Goal: Task Accomplishment & Management: Use online tool/utility

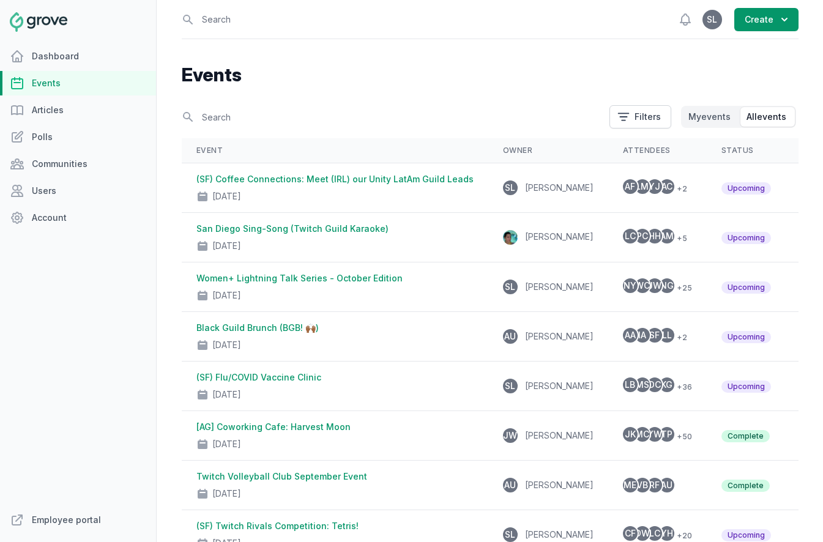
click at [61, 83] on link "Events" at bounding box center [78, 83] width 156 height 24
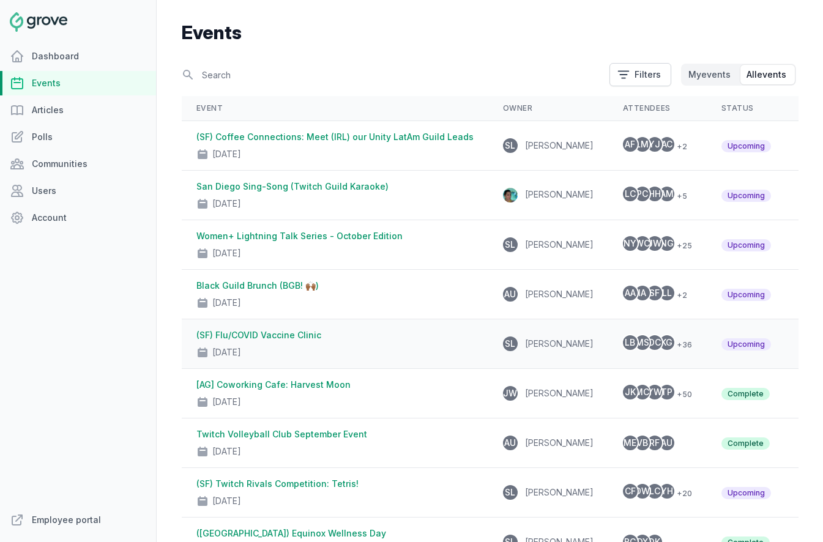
scroll to position [88, 0]
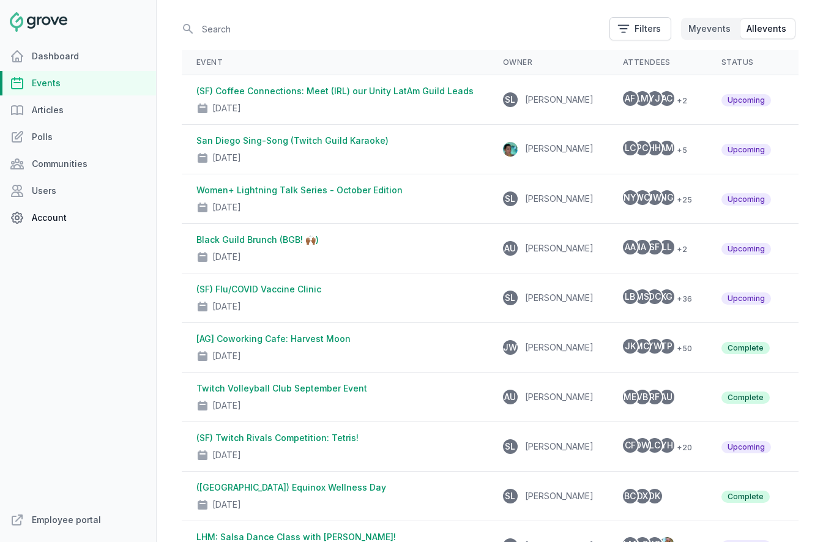
click at [56, 217] on link "Account" at bounding box center [78, 218] width 156 height 24
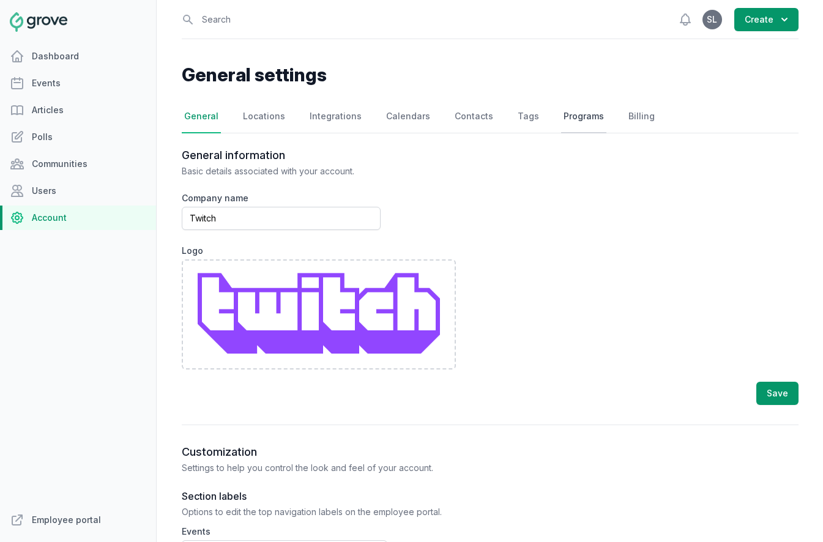
click at [570, 114] on link "Programs" at bounding box center [583, 116] width 45 height 33
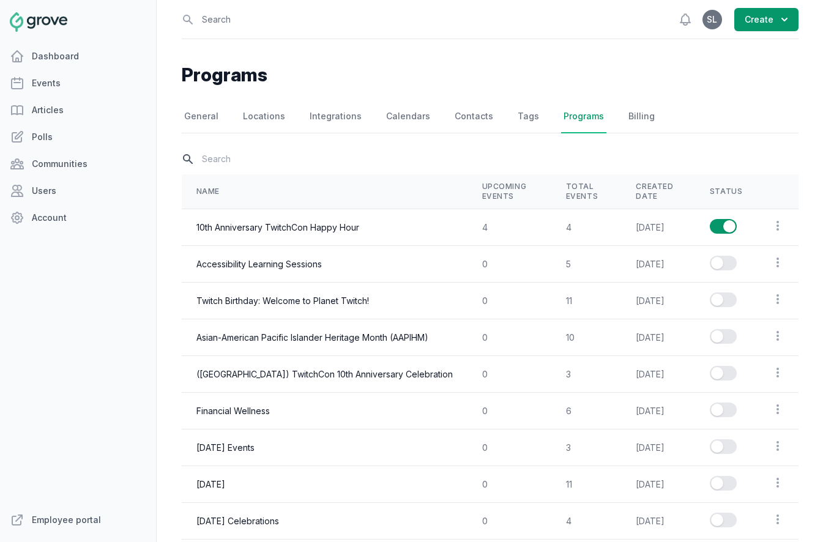
click at [273, 158] on input "text" at bounding box center [490, 158] width 617 height 21
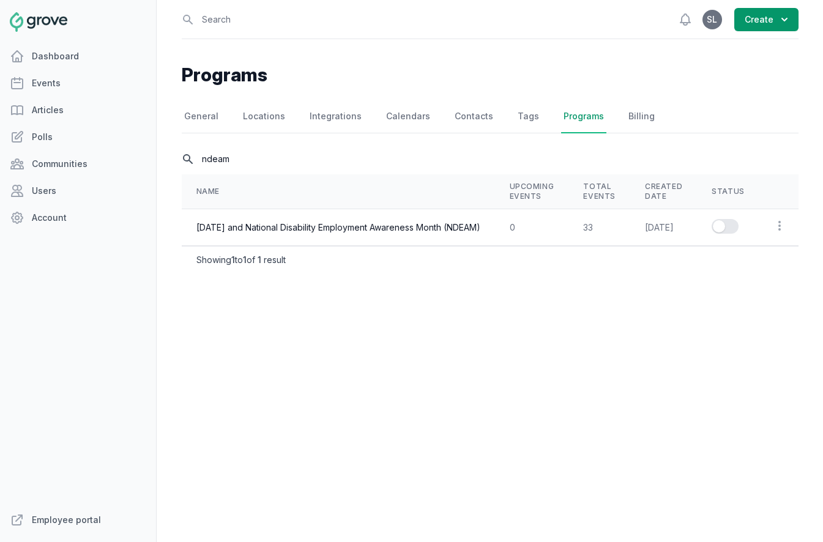
type input "ndeam"
click at [738, 224] on button "Enable series" at bounding box center [724, 226] width 27 height 15
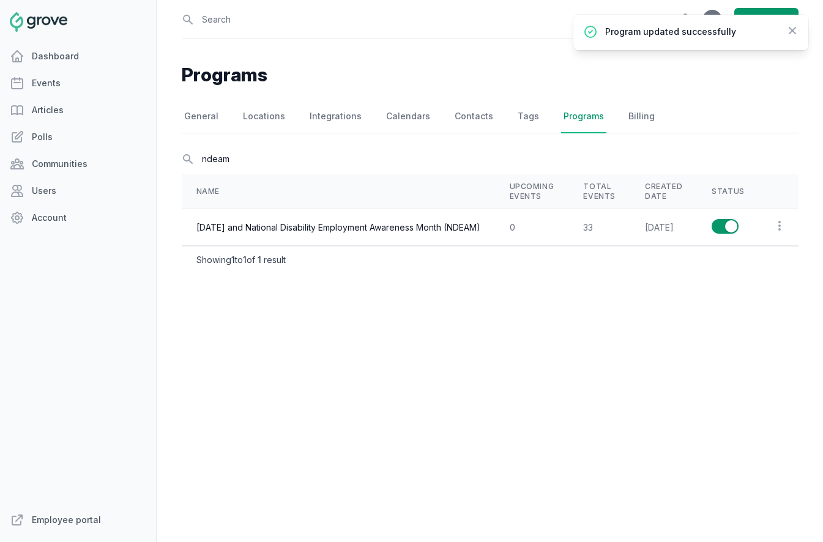
click at [299, 229] on td "[DATE] and National Disability Employment Awareness Month (NDEAM)" at bounding box center [338, 227] width 313 height 37
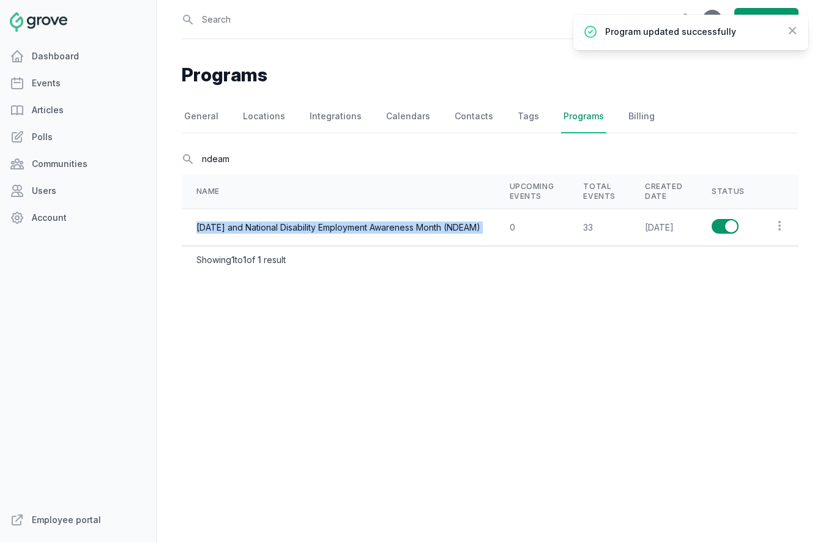
click at [299, 229] on td "[DATE] and National Disability Employment Awareness Month (NDEAM)" at bounding box center [338, 227] width 313 height 37
copy td "[DATE] and National Disability Employment Awareness Month (NDEAM)"
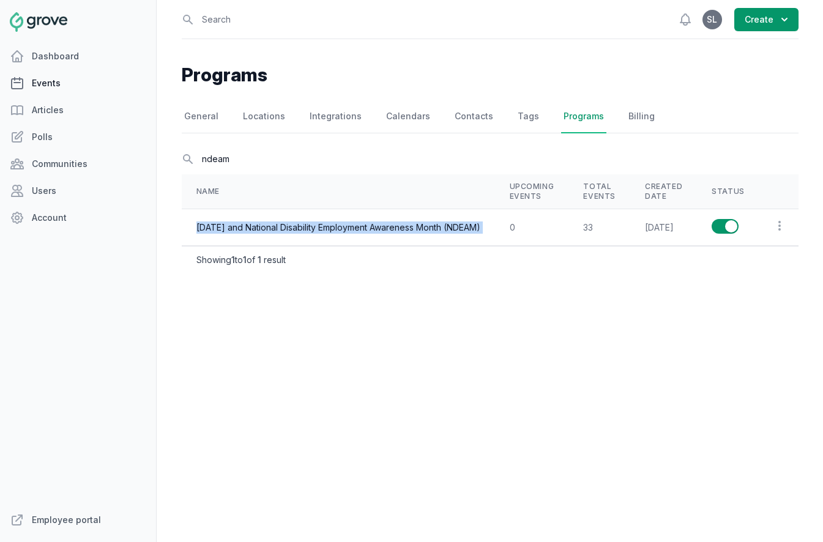
click at [90, 81] on link "Events" at bounding box center [78, 83] width 156 height 24
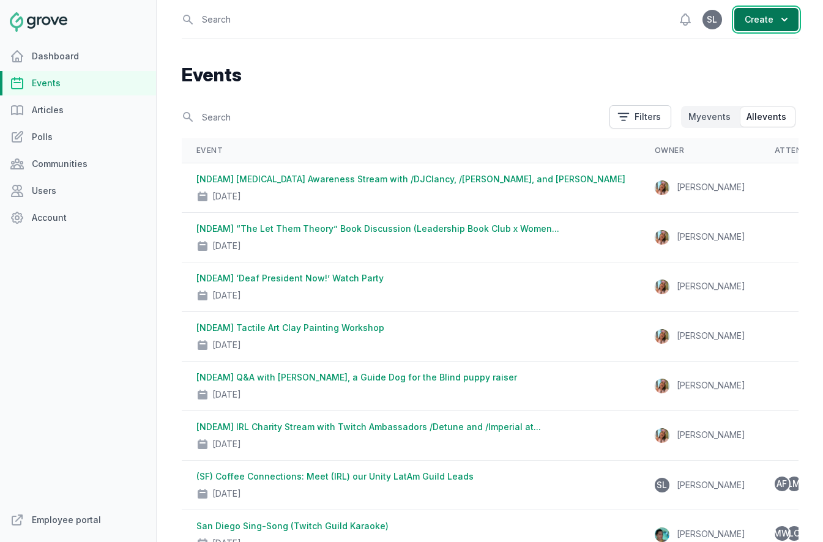
click at [768, 26] on button "Create" at bounding box center [766, 19] width 64 height 23
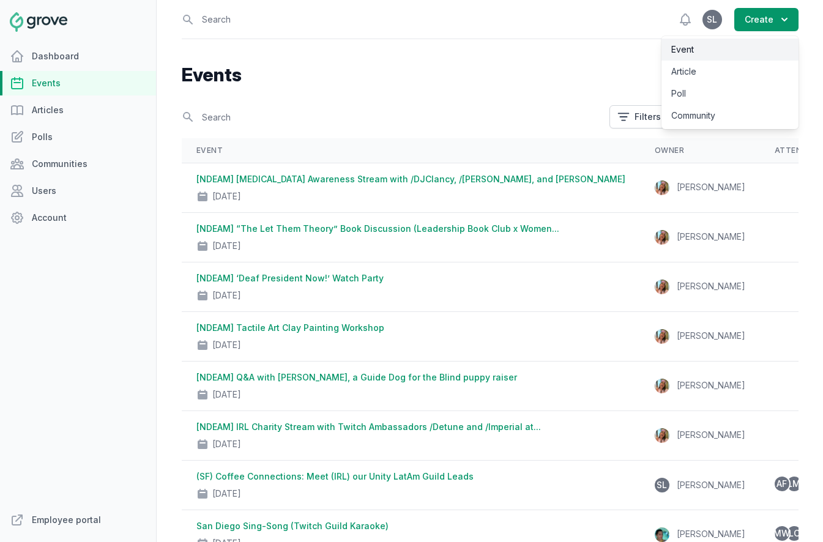
click at [758, 49] on link "Event" at bounding box center [729, 50] width 137 height 22
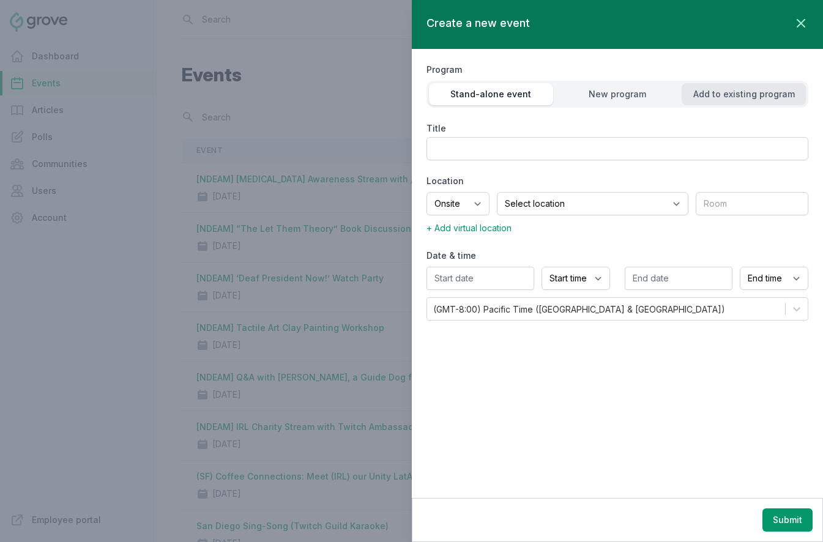
click at [728, 102] on button "Add to existing program" at bounding box center [743, 94] width 124 height 22
